Goal: Task Accomplishment & Management: Use online tool/utility

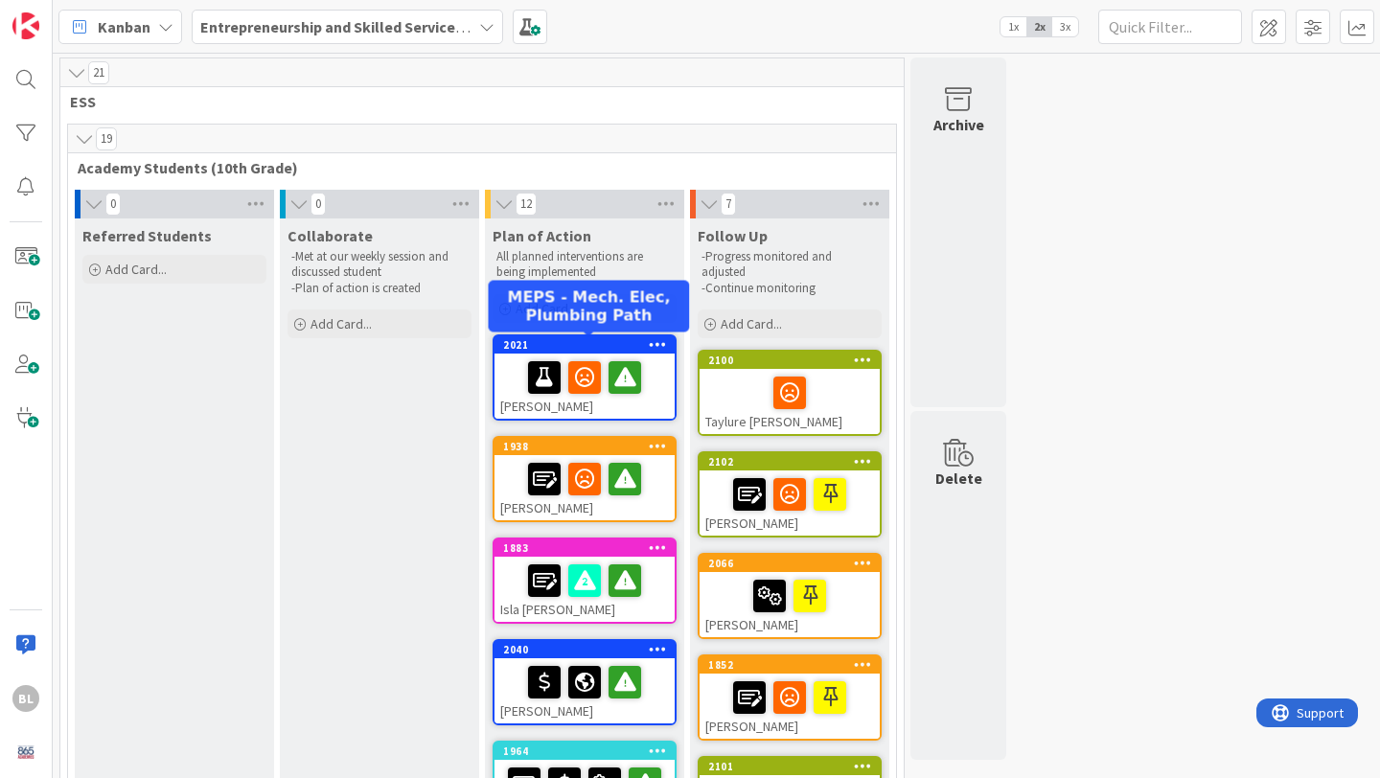
click at [570, 345] on div "2021" at bounding box center [589, 344] width 172 height 13
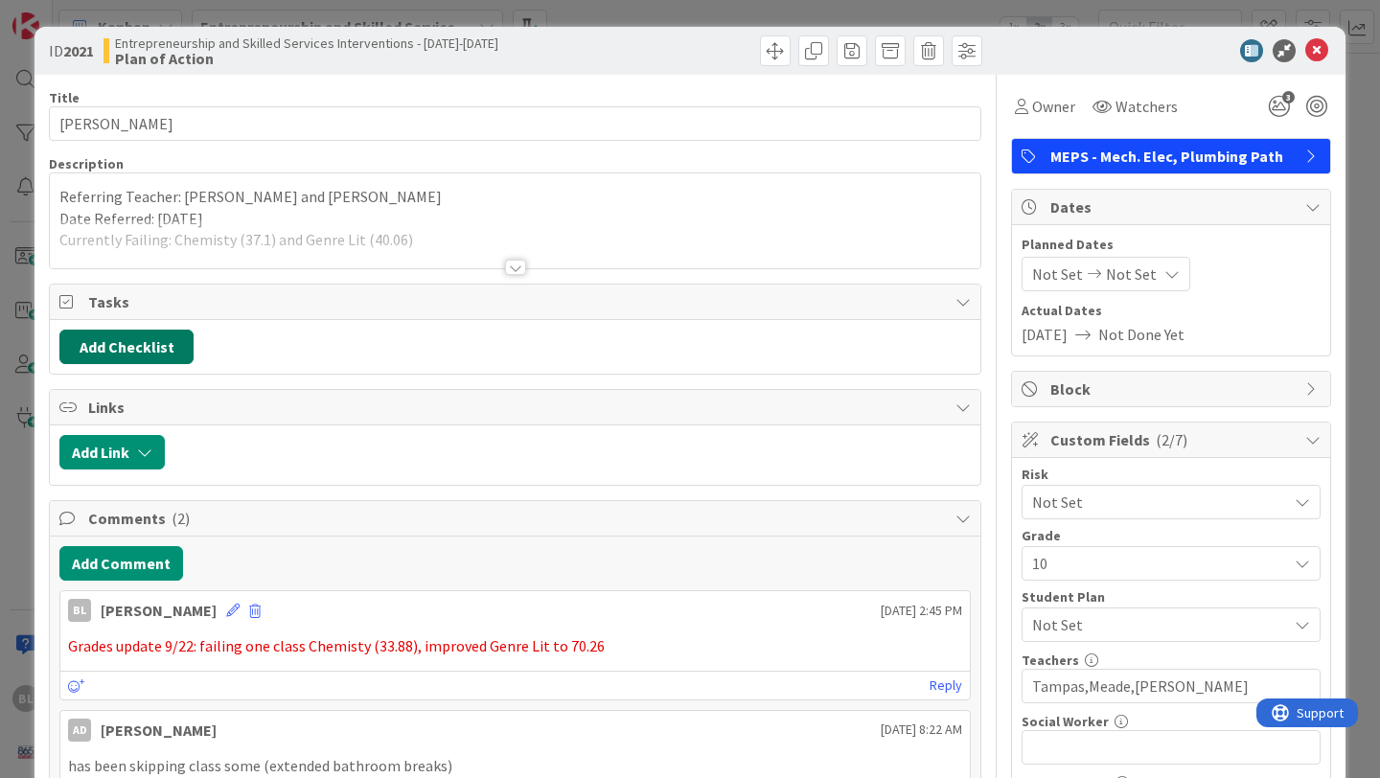
click at [134, 349] on button "Add Checklist" at bounding box center [126, 347] width 134 height 34
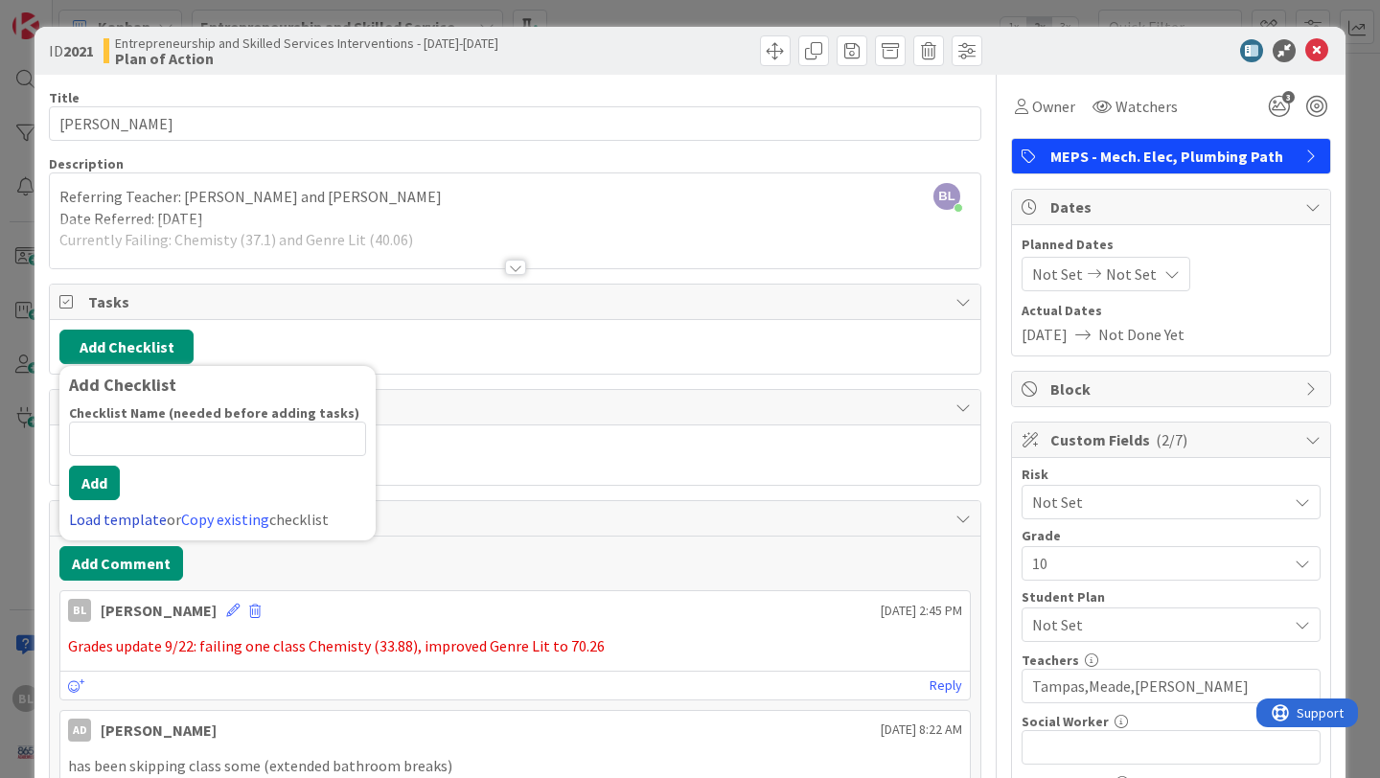
click at [107, 517] on link "Load template" at bounding box center [118, 519] width 98 height 19
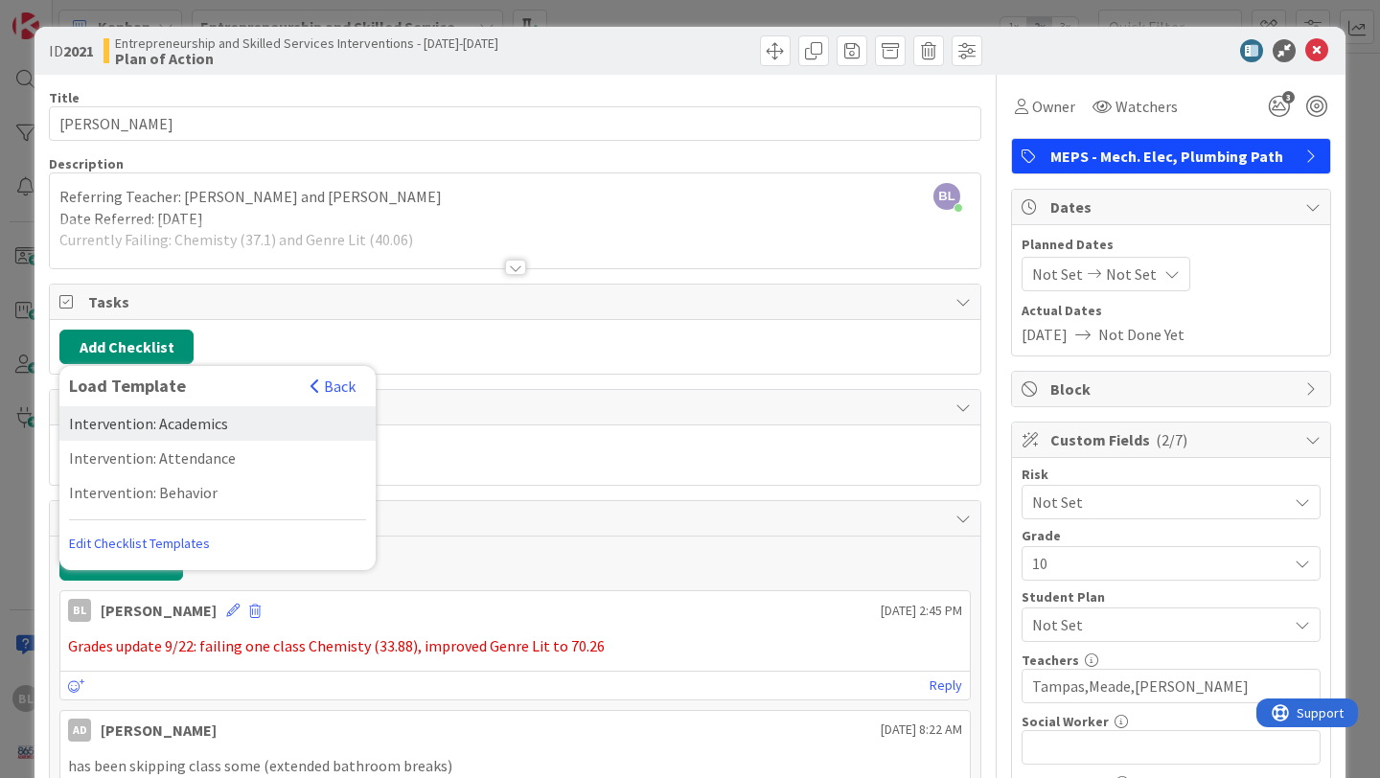
click at [198, 418] on div "Intervention: Academics" at bounding box center [217, 423] width 316 height 34
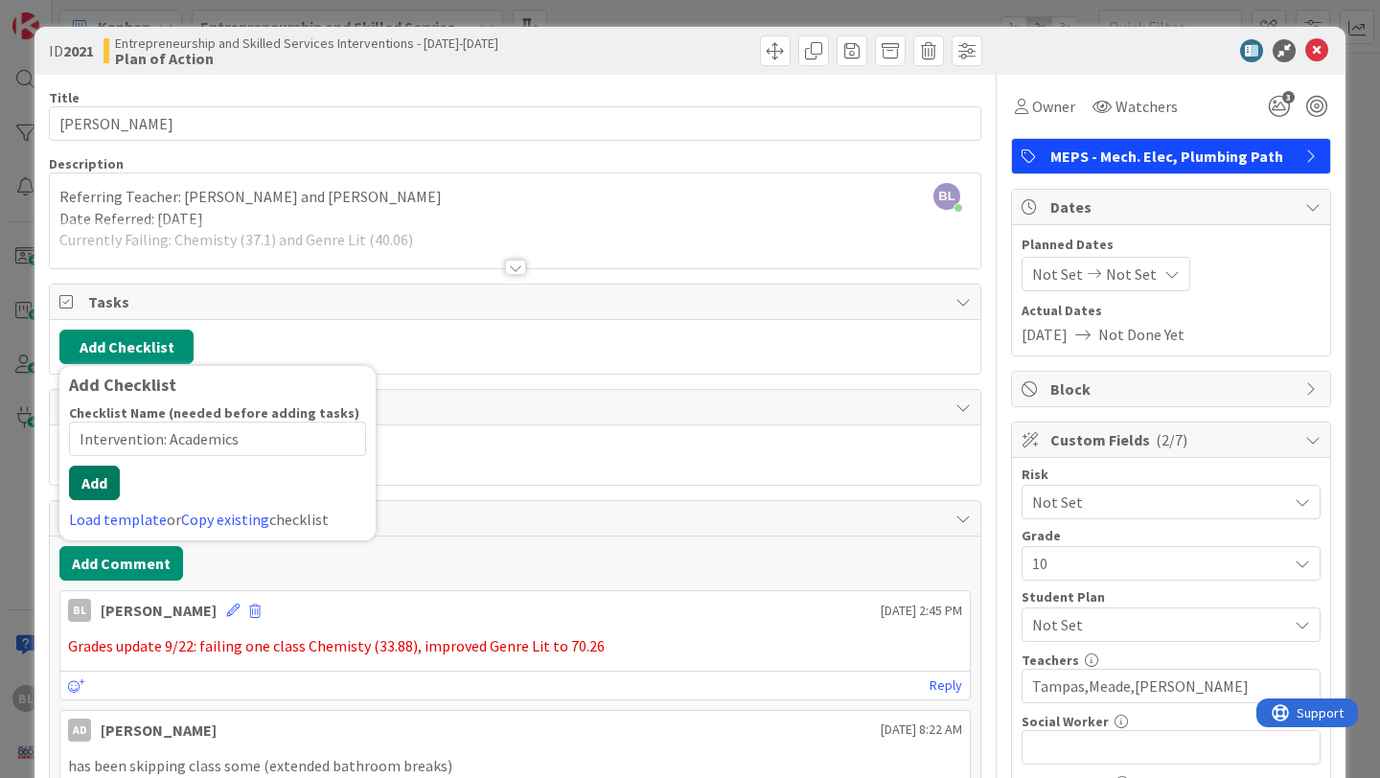
click at [92, 497] on button "Add" at bounding box center [94, 483] width 51 height 34
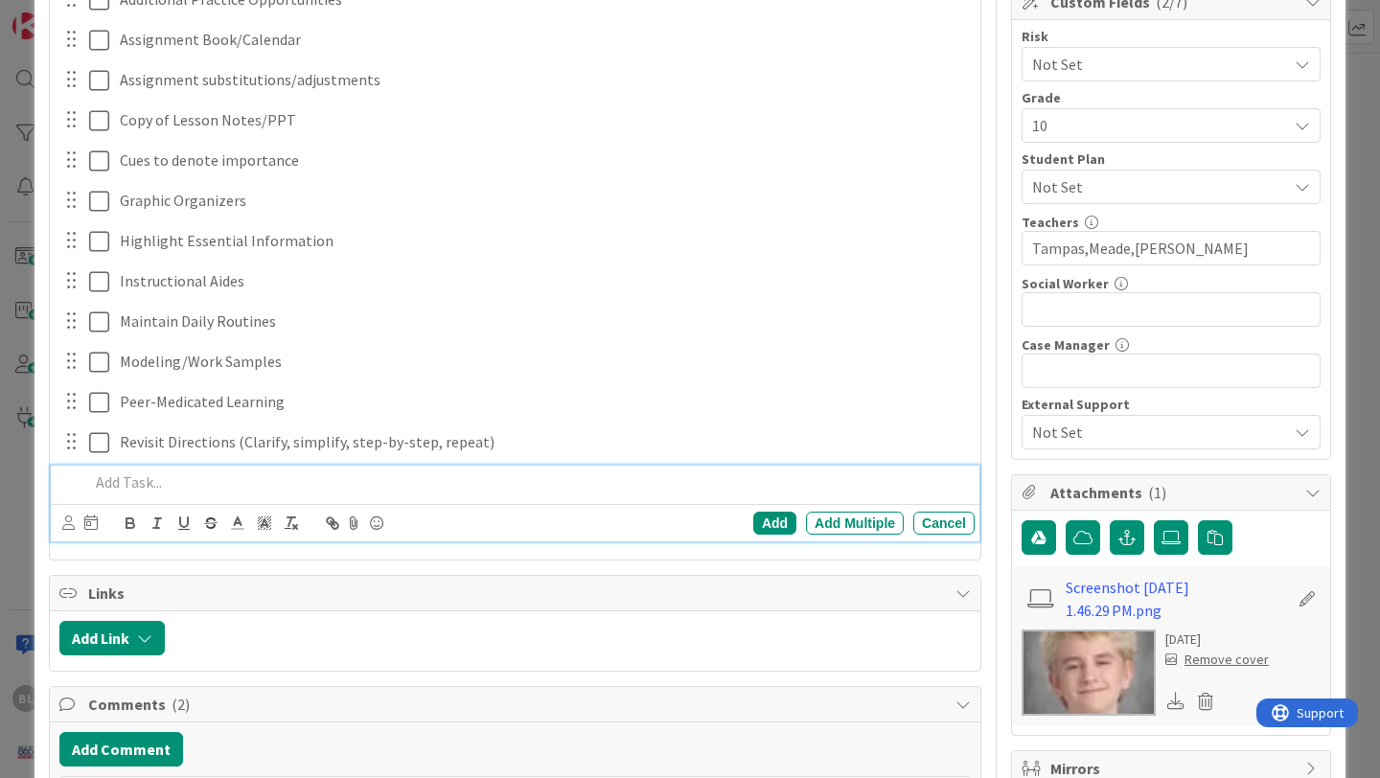
scroll to position [440, 0]
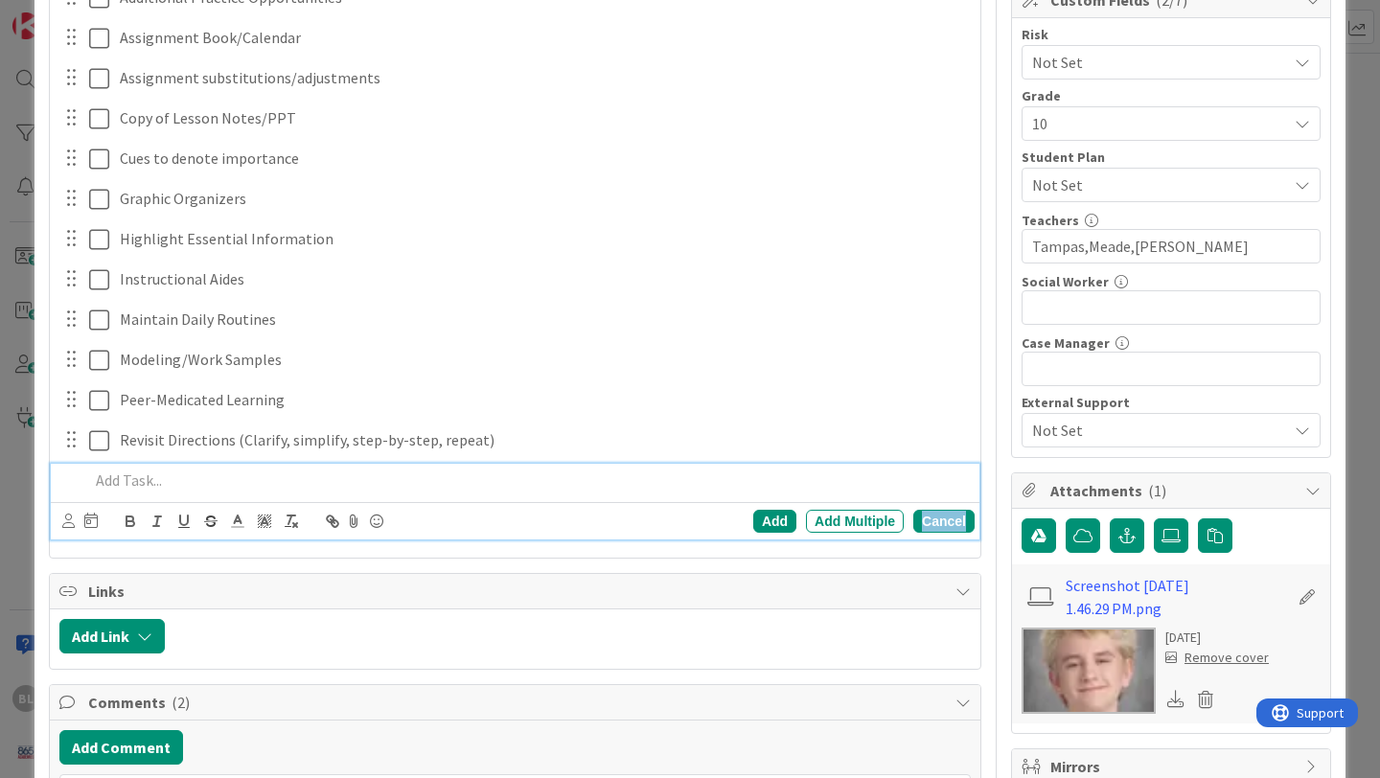
click at [951, 523] on div "Cancel" at bounding box center [943, 521] width 61 height 23
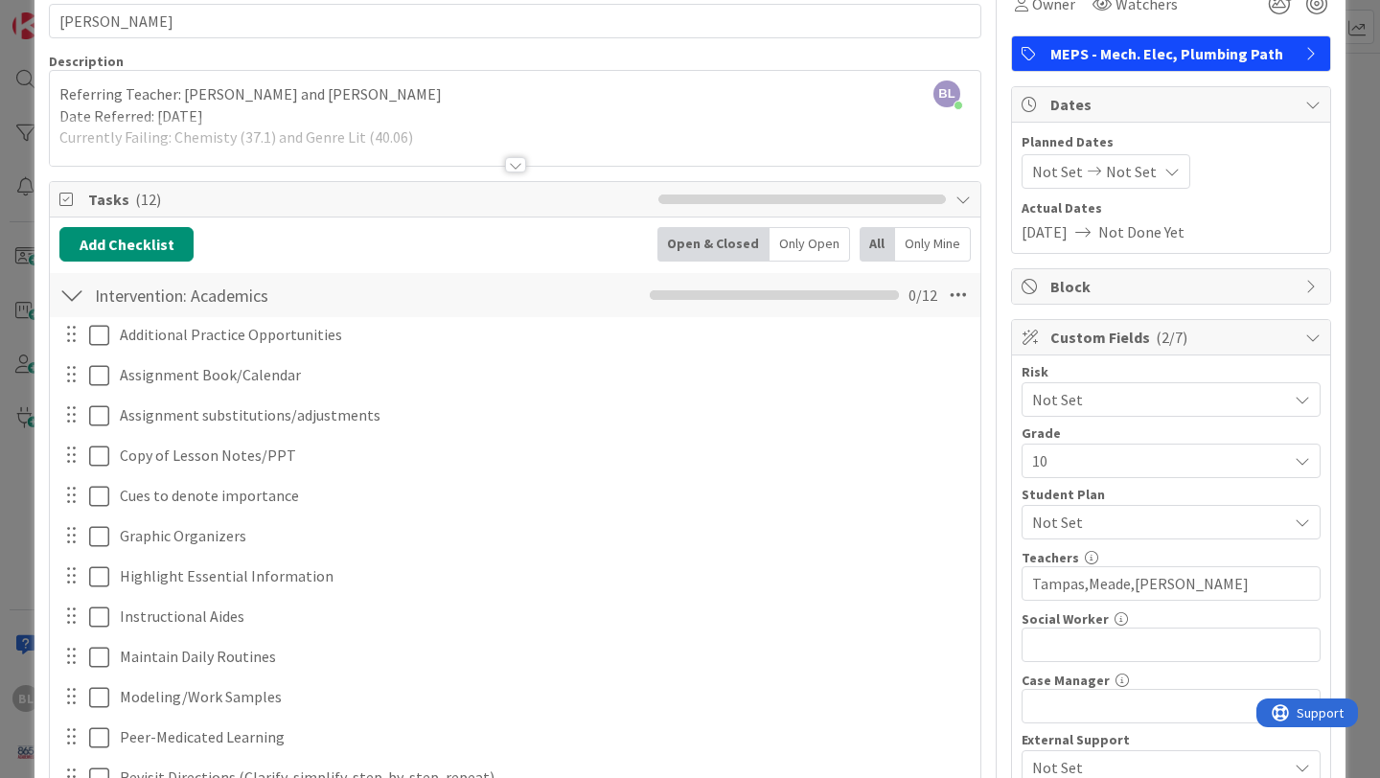
scroll to position [101, 0]
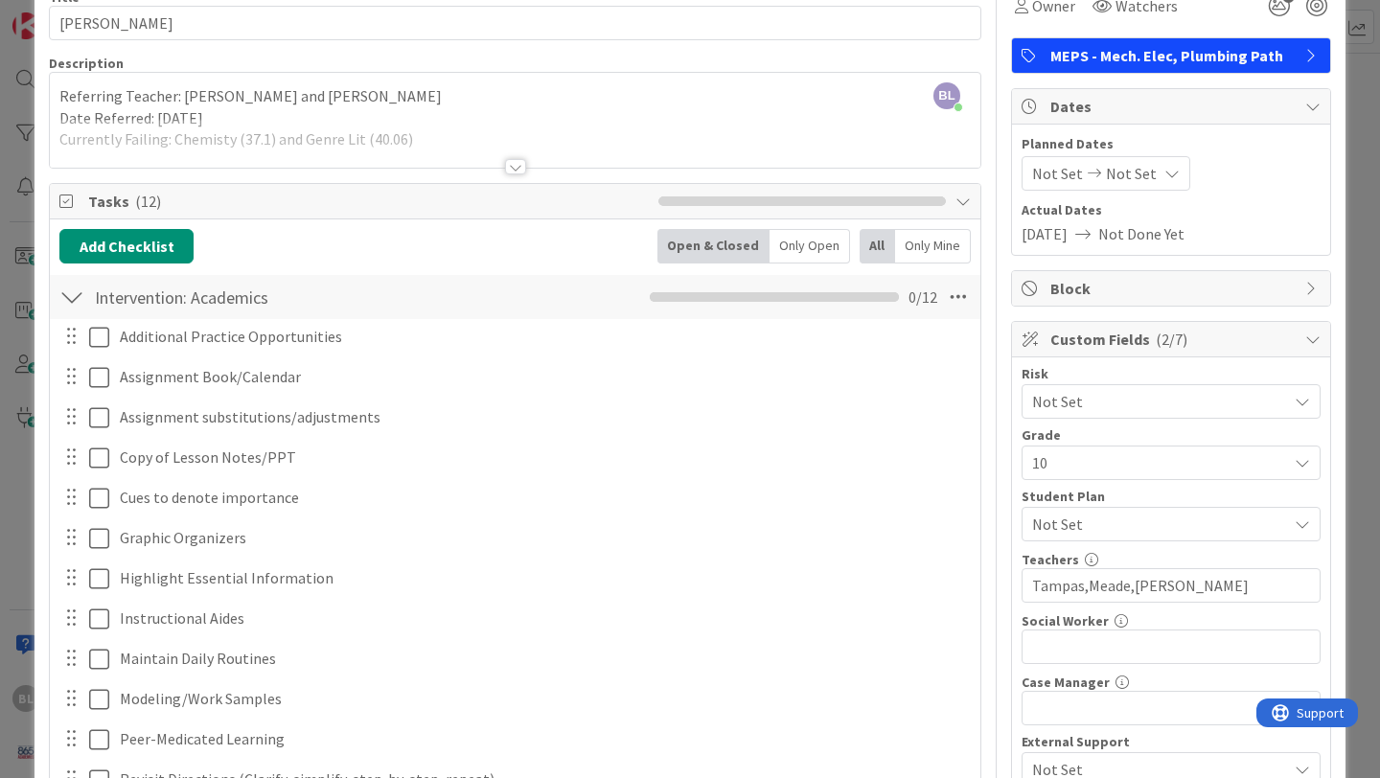
click at [78, 294] on div at bounding box center [71, 297] width 25 height 34
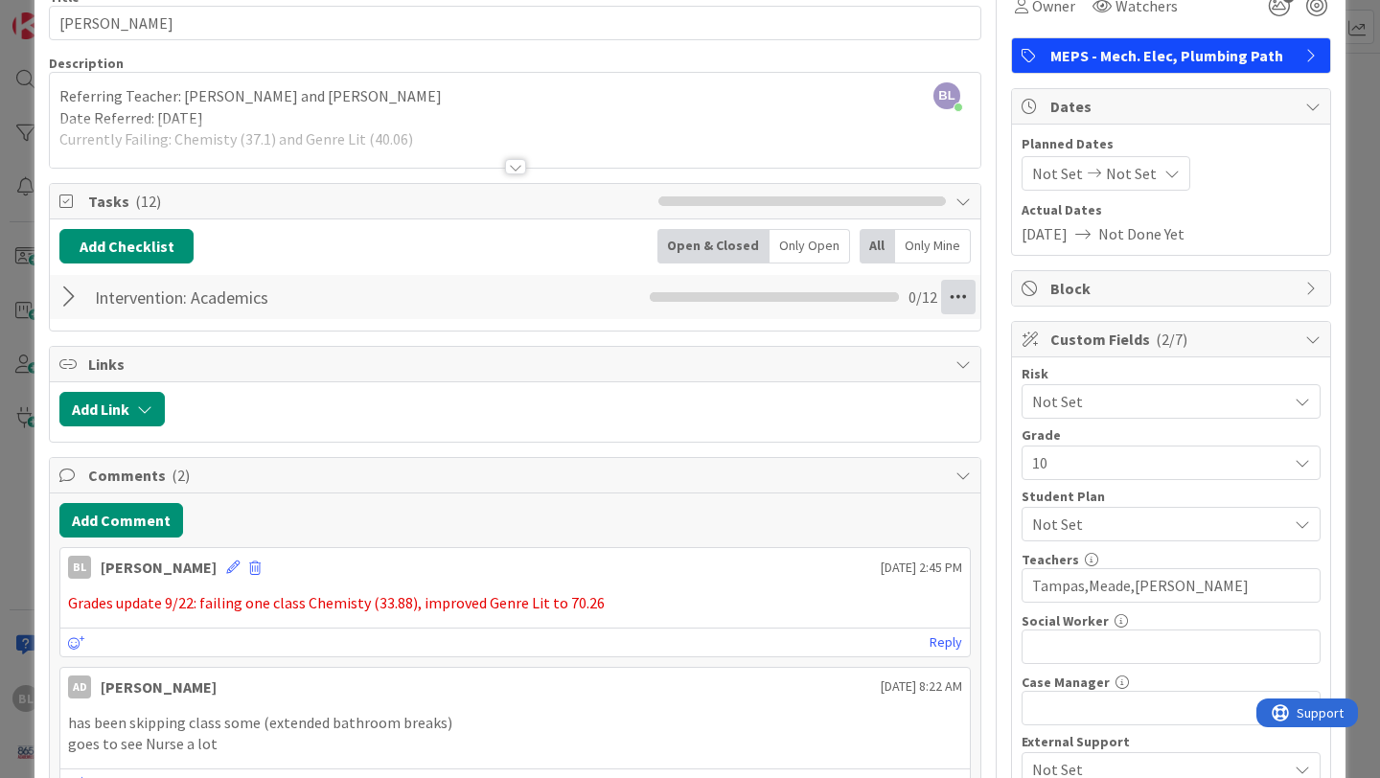
click at [961, 291] on icon at bounding box center [958, 297] width 34 height 34
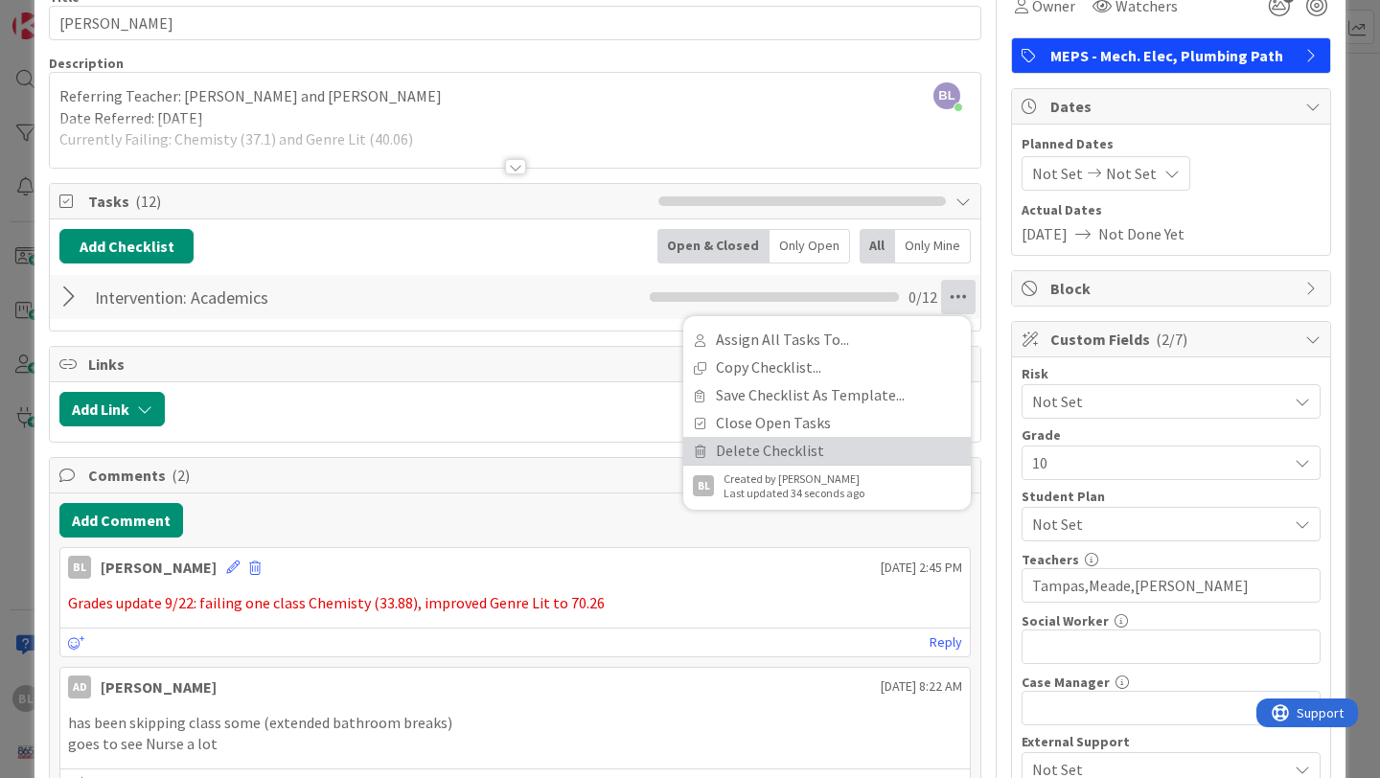
click at [762, 448] on link "Delete Checklist" at bounding box center [826, 451] width 287 height 28
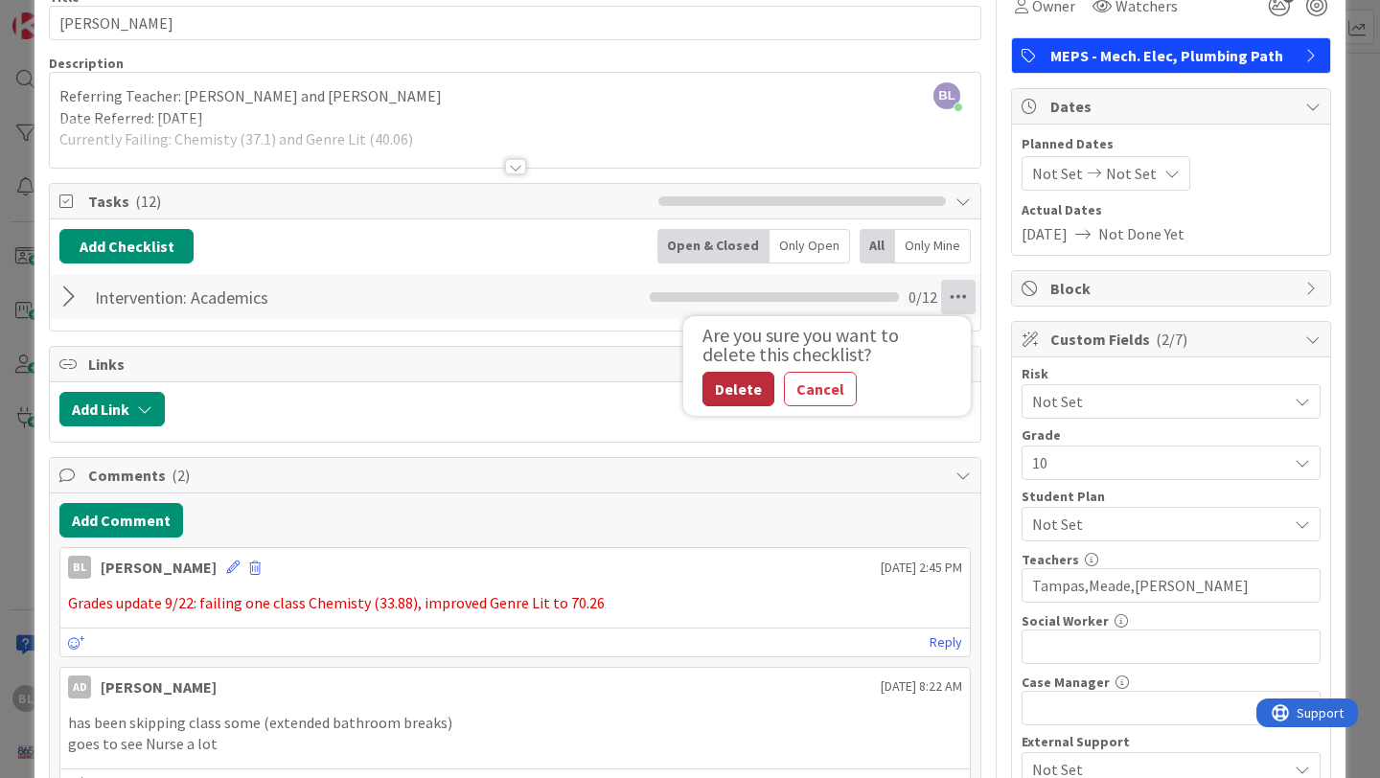
click at [745, 386] on button "Delete" at bounding box center [738, 389] width 72 height 34
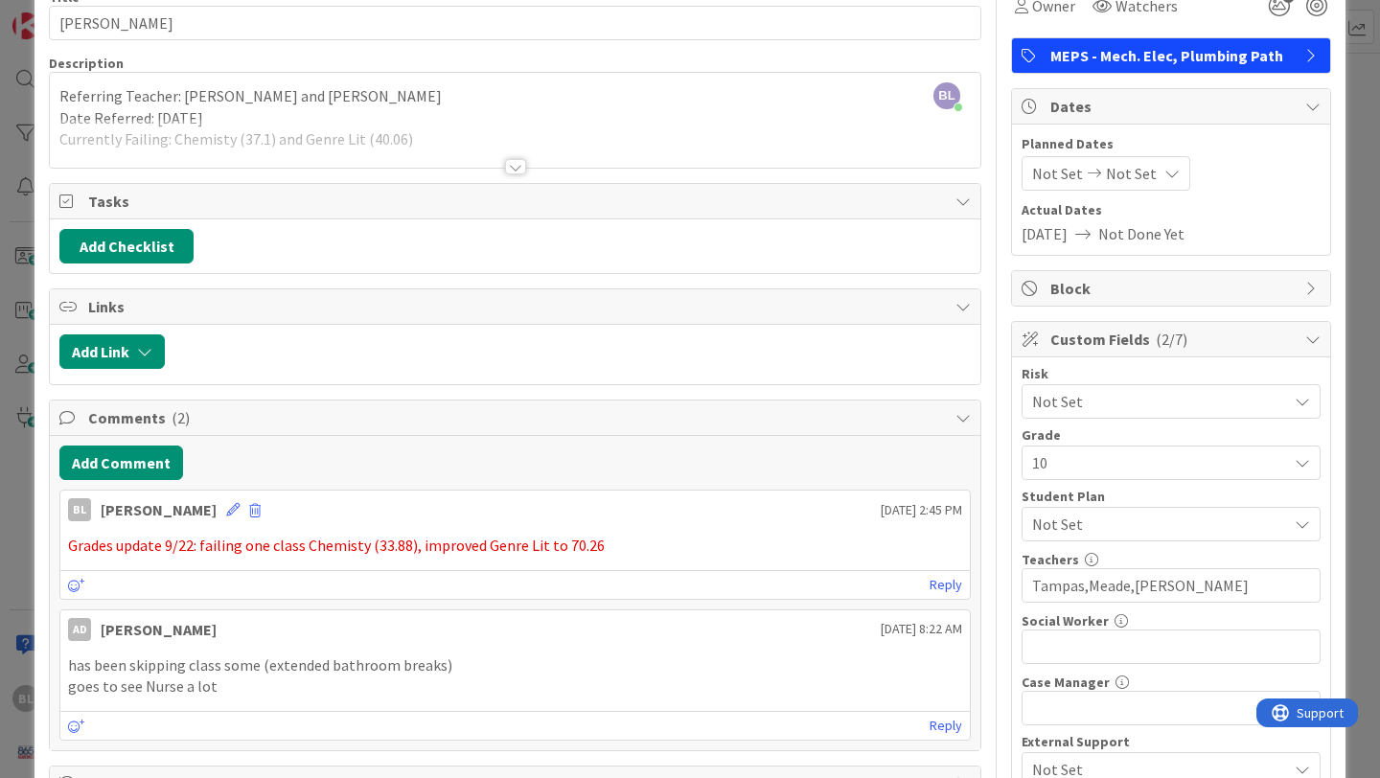
scroll to position [0, 0]
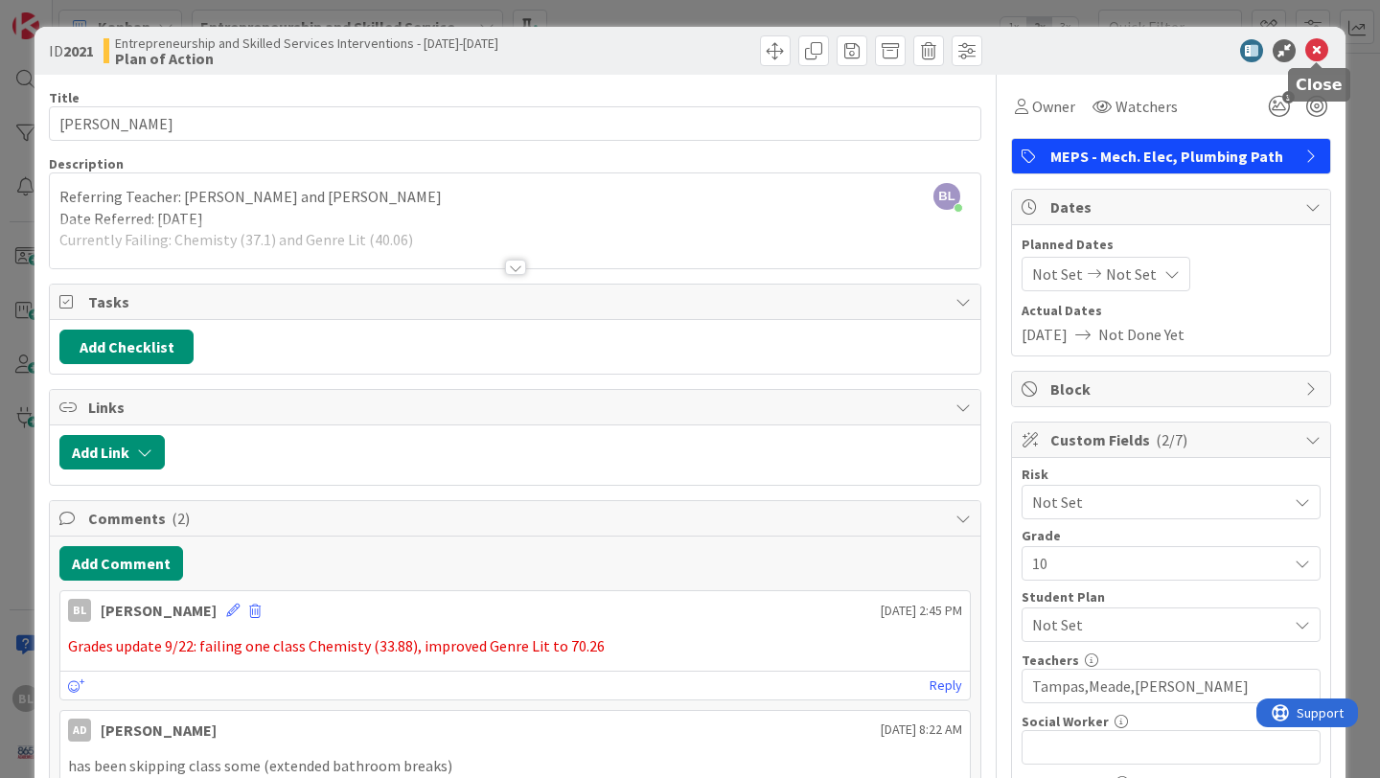
click at [1320, 47] on icon at bounding box center [1316, 50] width 23 height 23
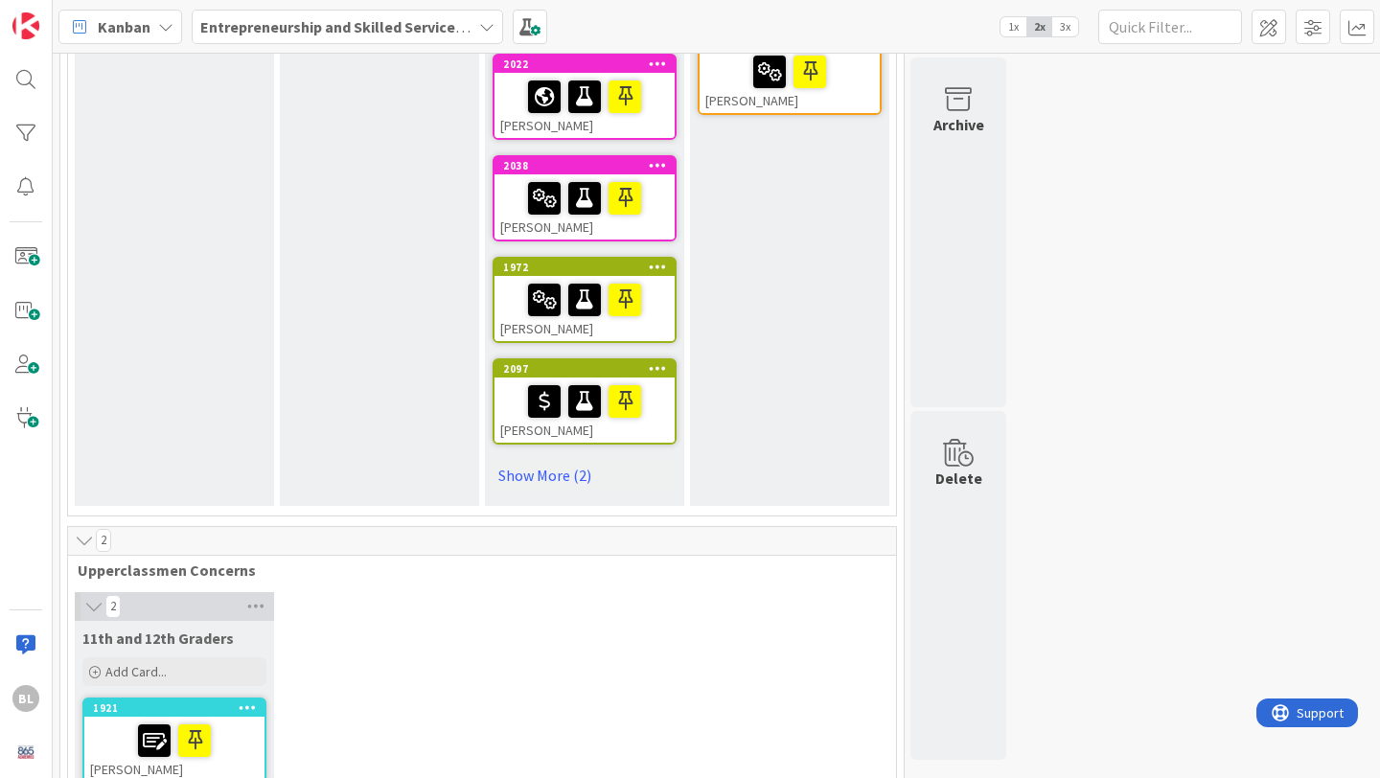
scroll to position [928, 0]
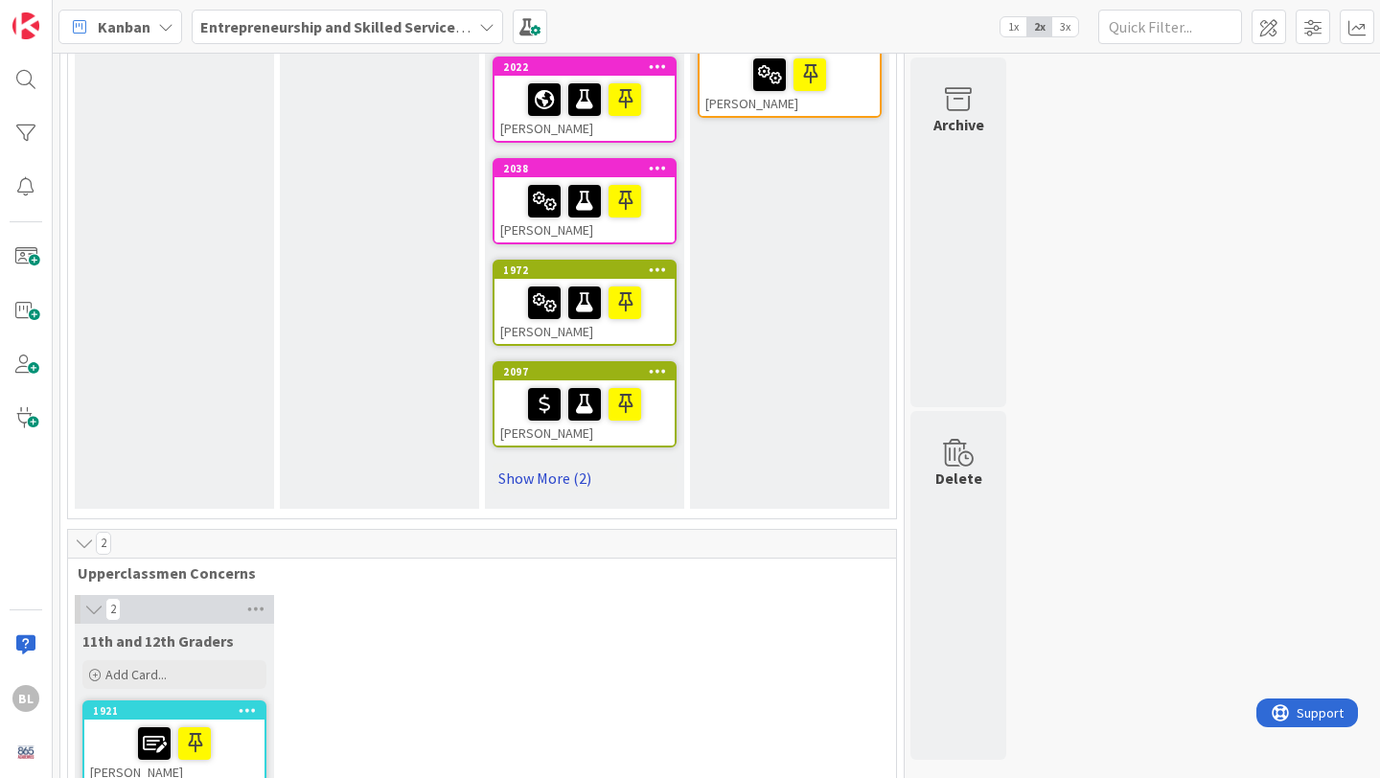
click at [539, 476] on link "Show More (2)" at bounding box center [585, 478] width 184 height 31
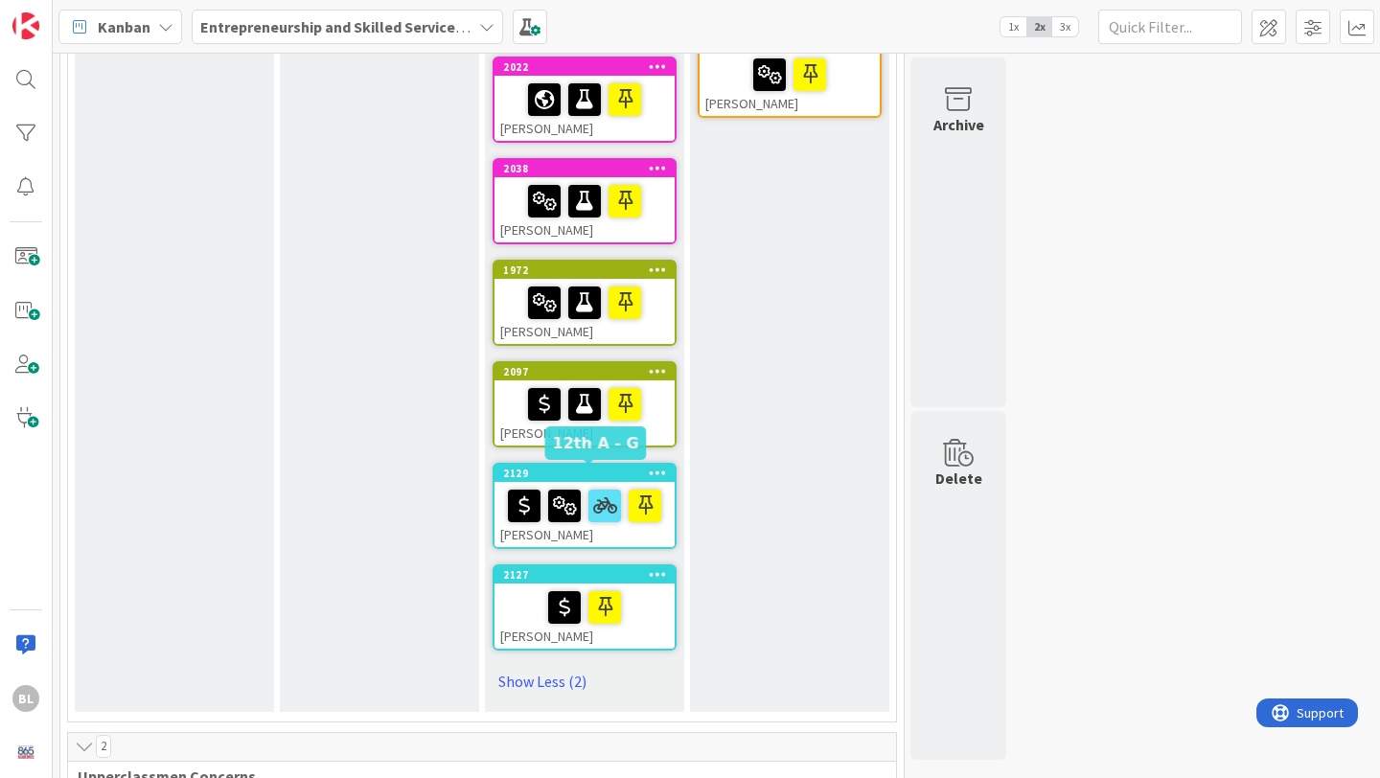
click at [566, 475] on div "2129" at bounding box center [589, 473] width 172 height 13
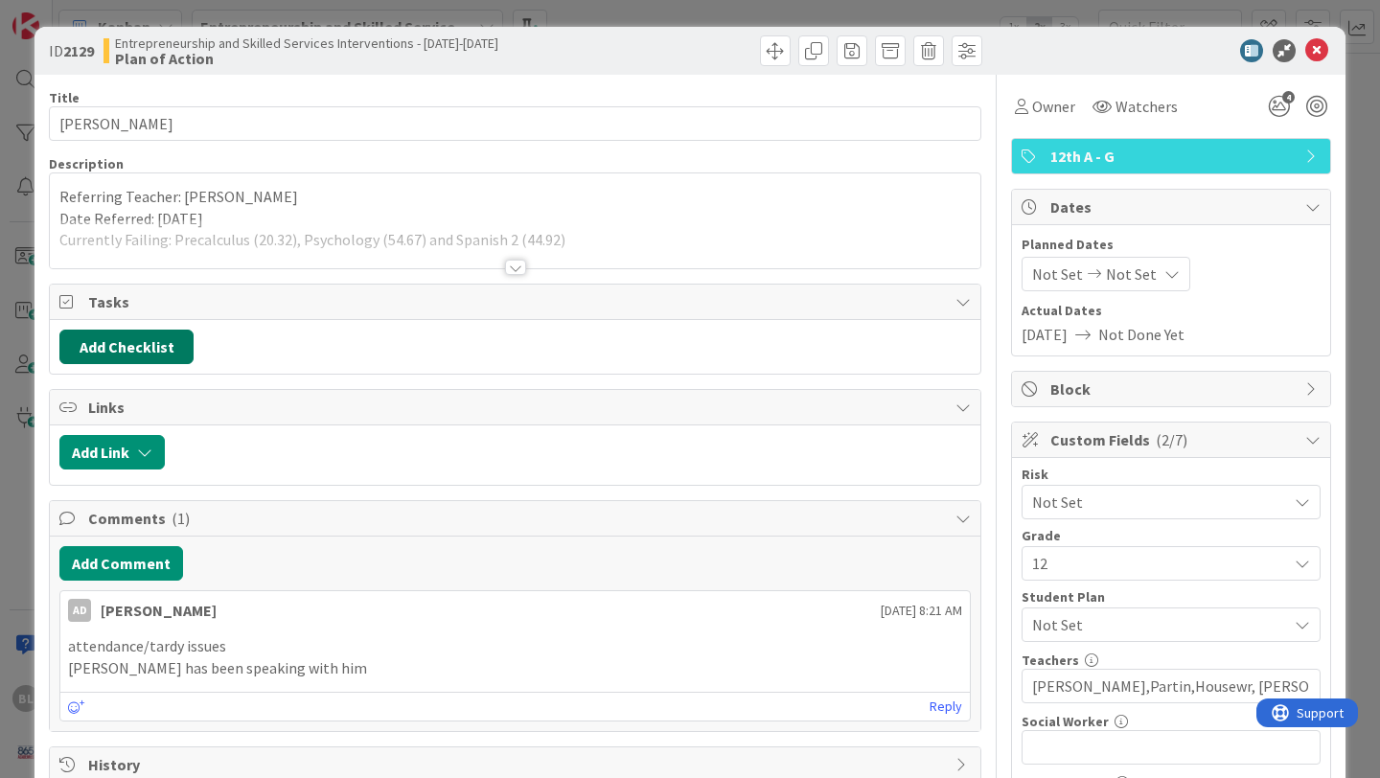
click at [146, 343] on button "Add Checklist" at bounding box center [126, 347] width 134 height 34
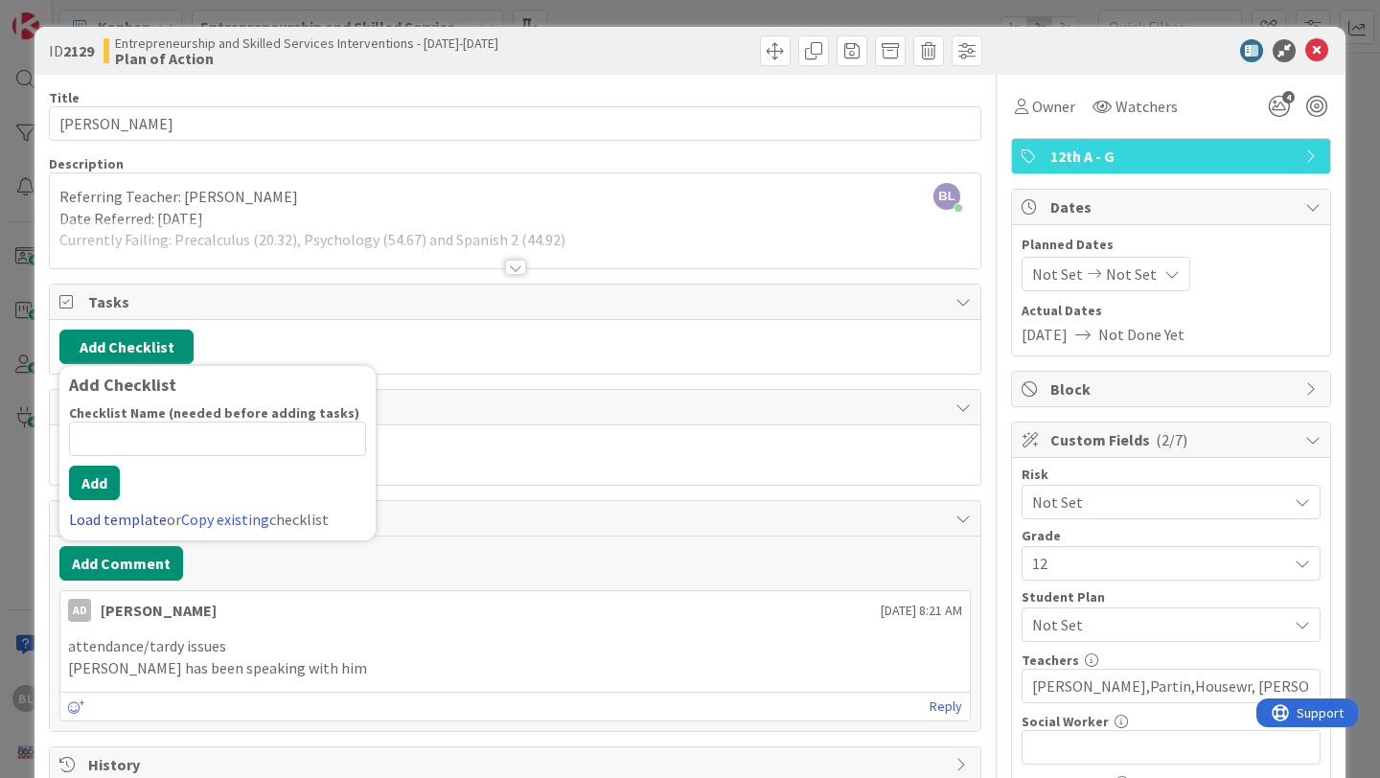
click at [100, 521] on link "Load template" at bounding box center [118, 519] width 98 height 19
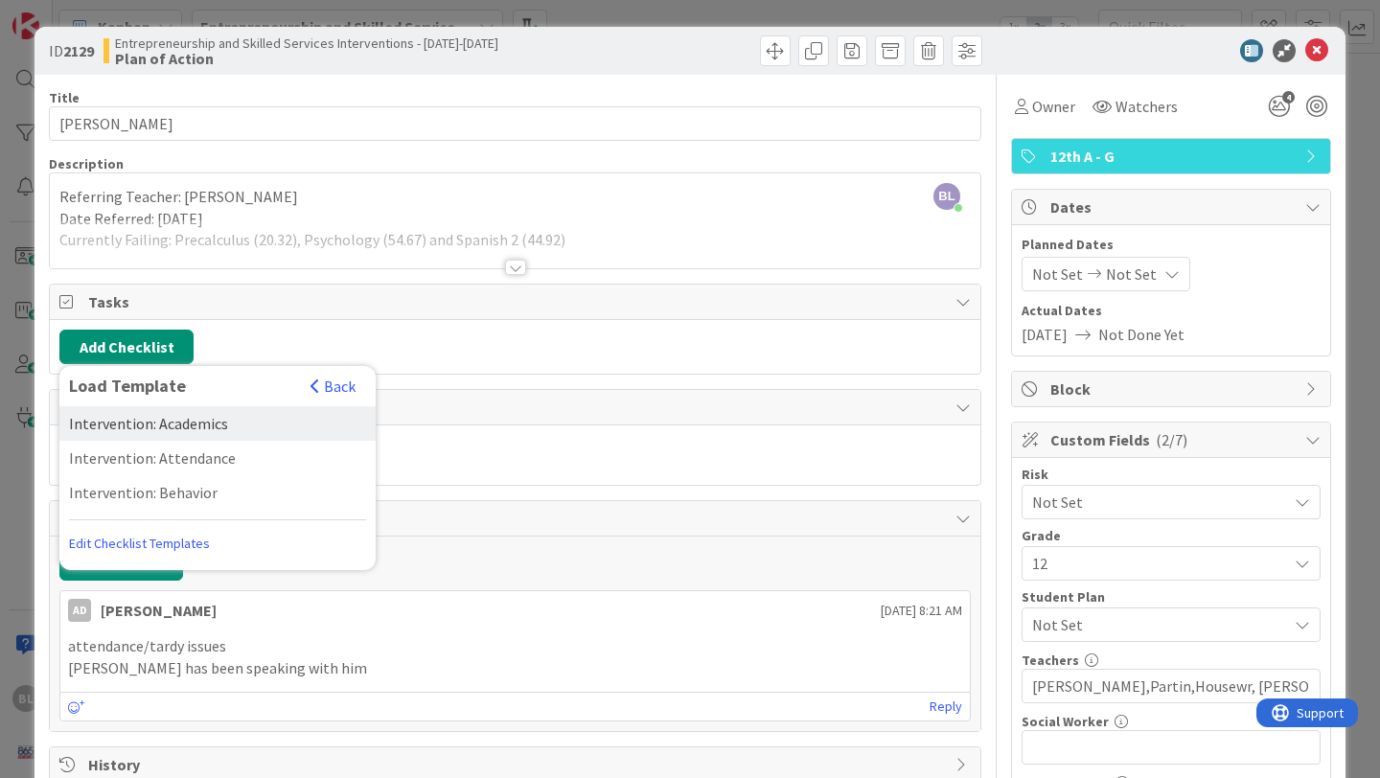
click at [166, 422] on div "Intervention: Academics" at bounding box center [217, 423] width 316 height 34
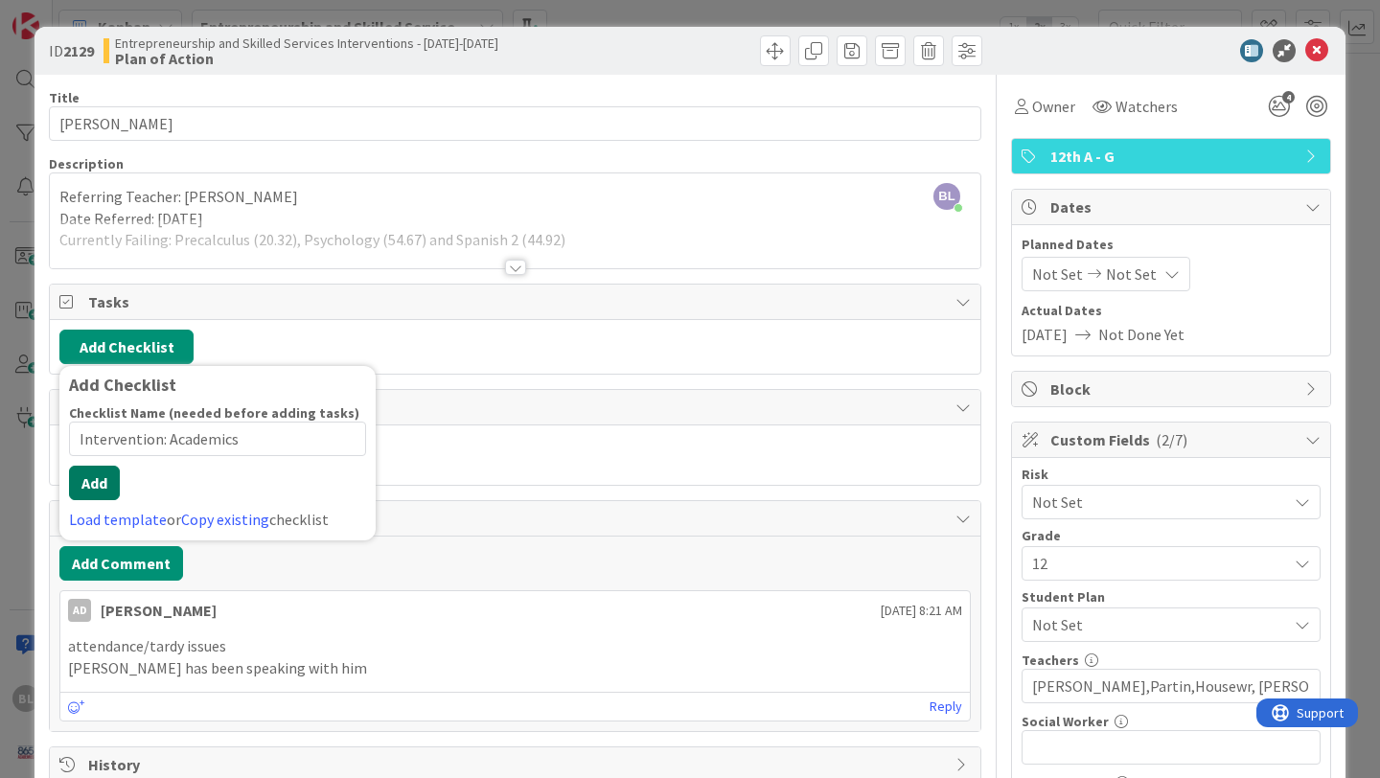
click at [97, 500] on div "Checklist Name (needed before adding tasks) 23 / 64 Intervention: Academics Add…" at bounding box center [217, 467] width 297 height 126
click at [102, 483] on button "Add" at bounding box center [94, 483] width 51 height 34
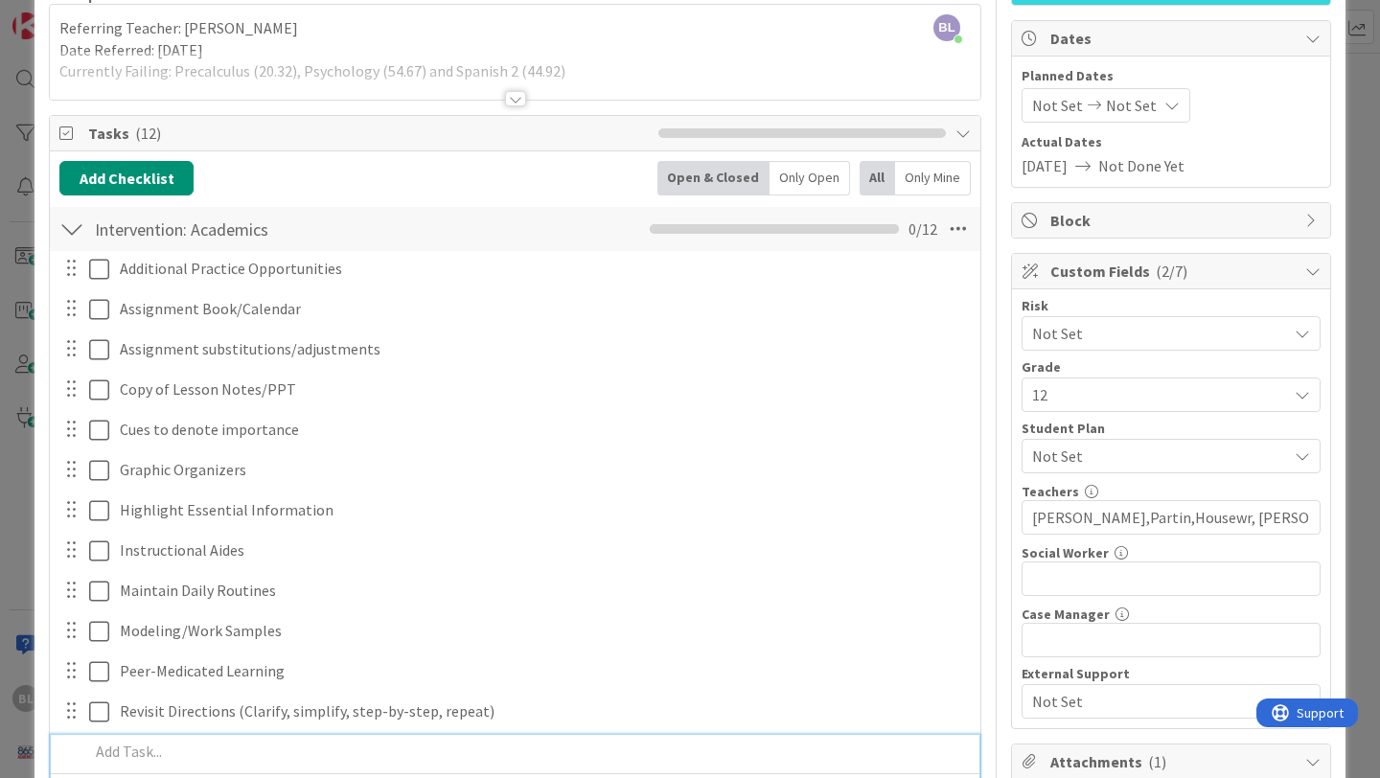
scroll to position [160, 0]
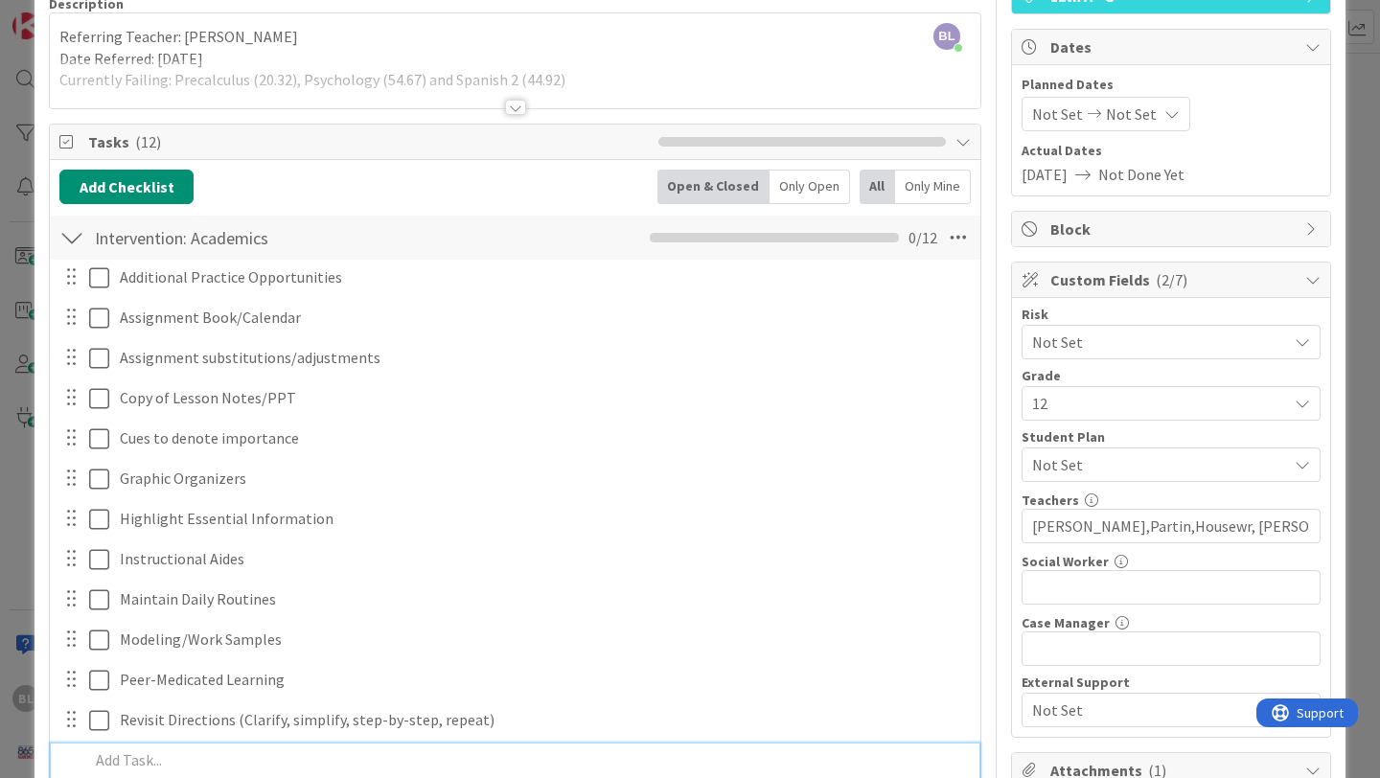
click at [69, 239] on div at bounding box center [71, 237] width 25 height 34
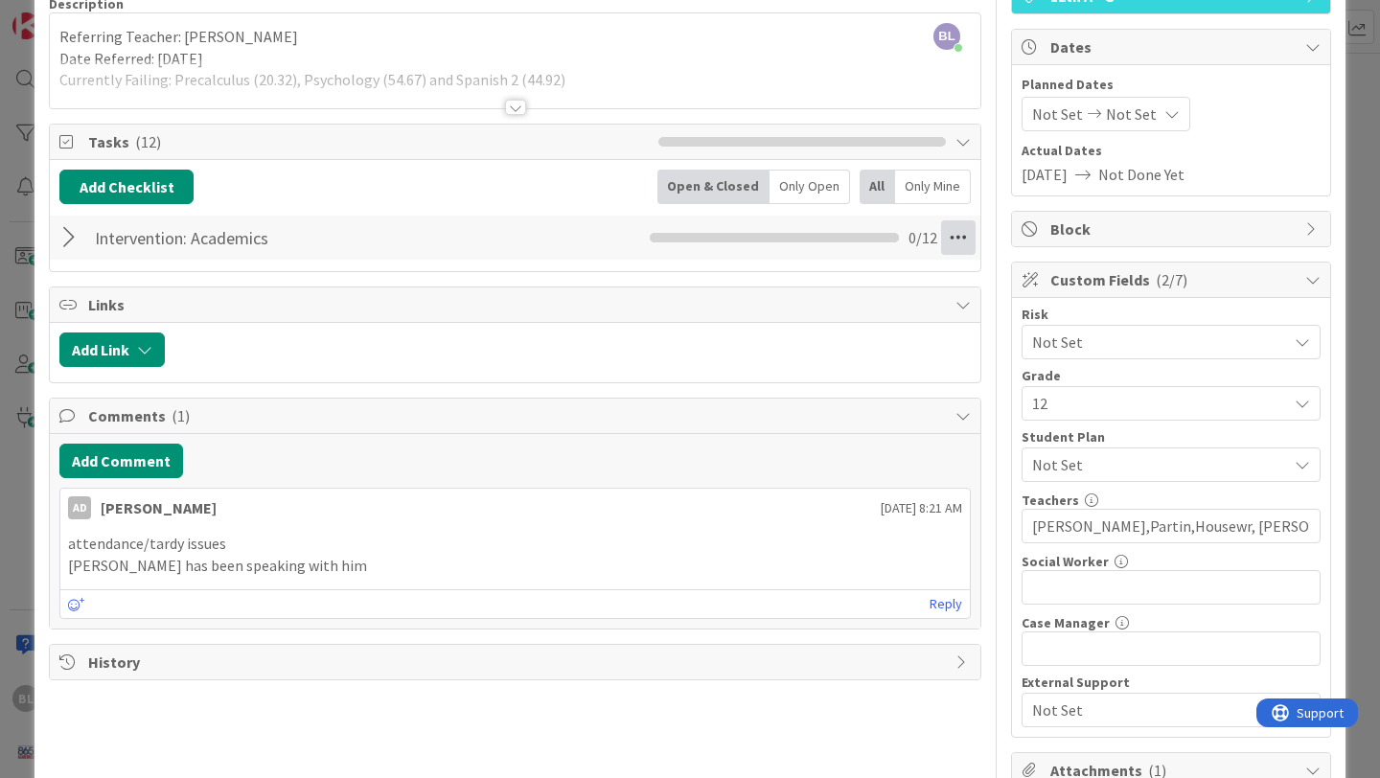
click at [964, 241] on icon at bounding box center [958, 237] width 34 height 34
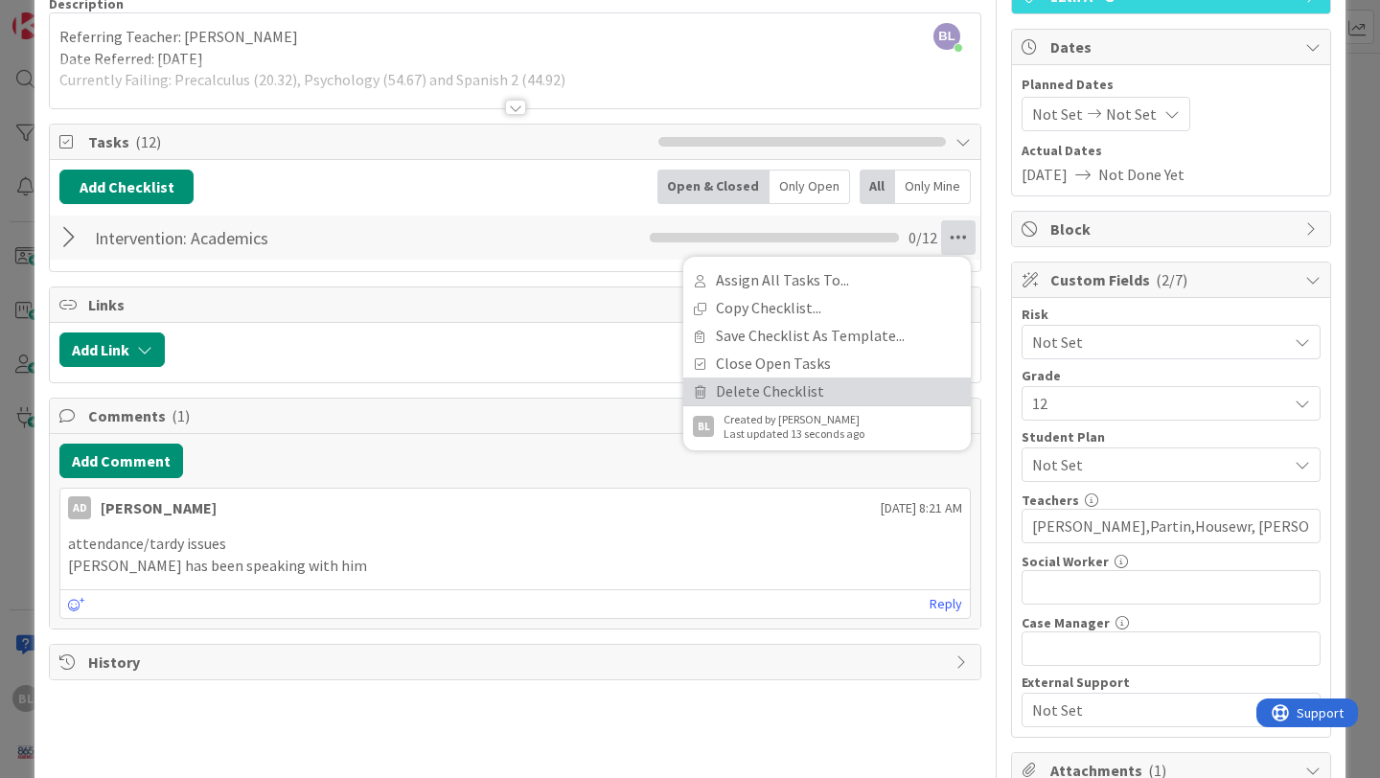
click at [793, 392] on link "Delete Checklist" at bounding box center [826, 392] width 287 height 28
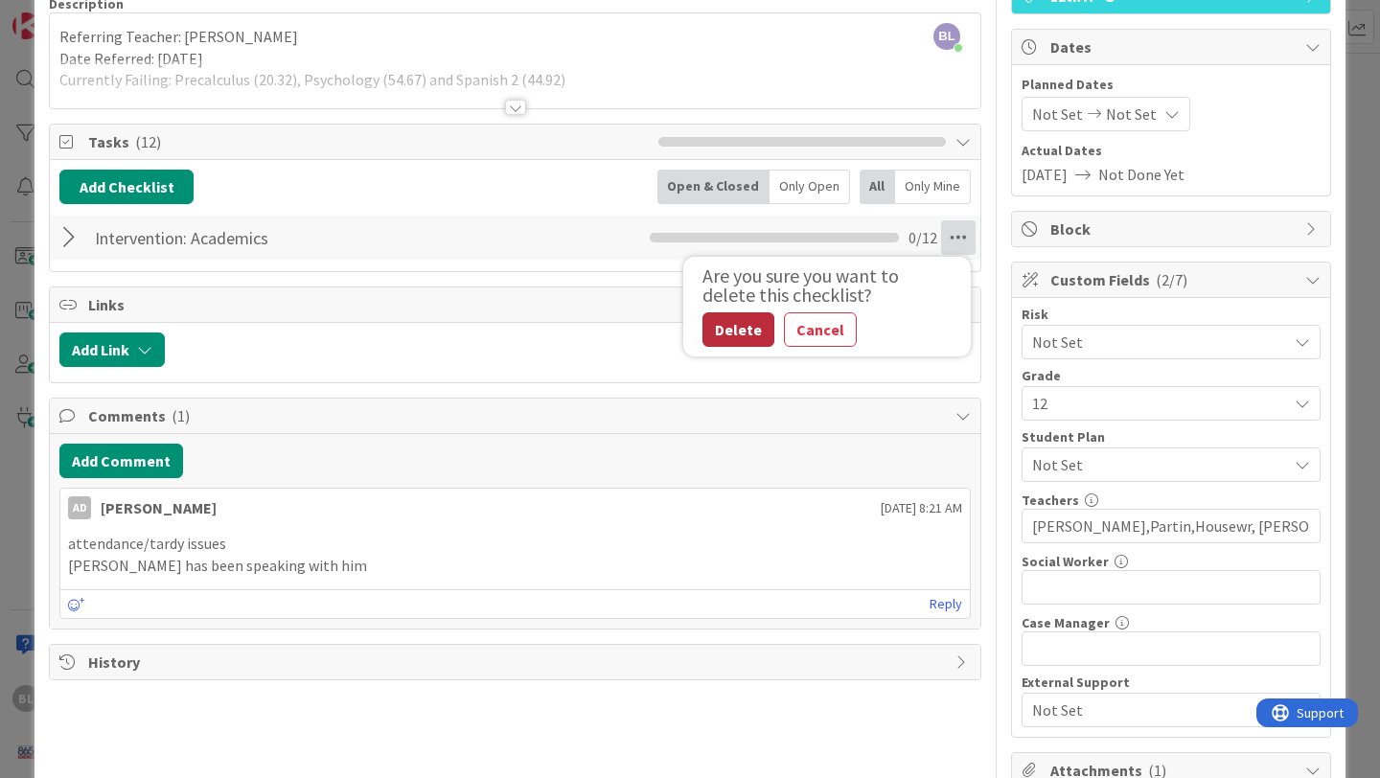
click at [739, 331] on button "Delete" at bounding box center [738, 329] width 72 height 34
